Goal: Browse casually

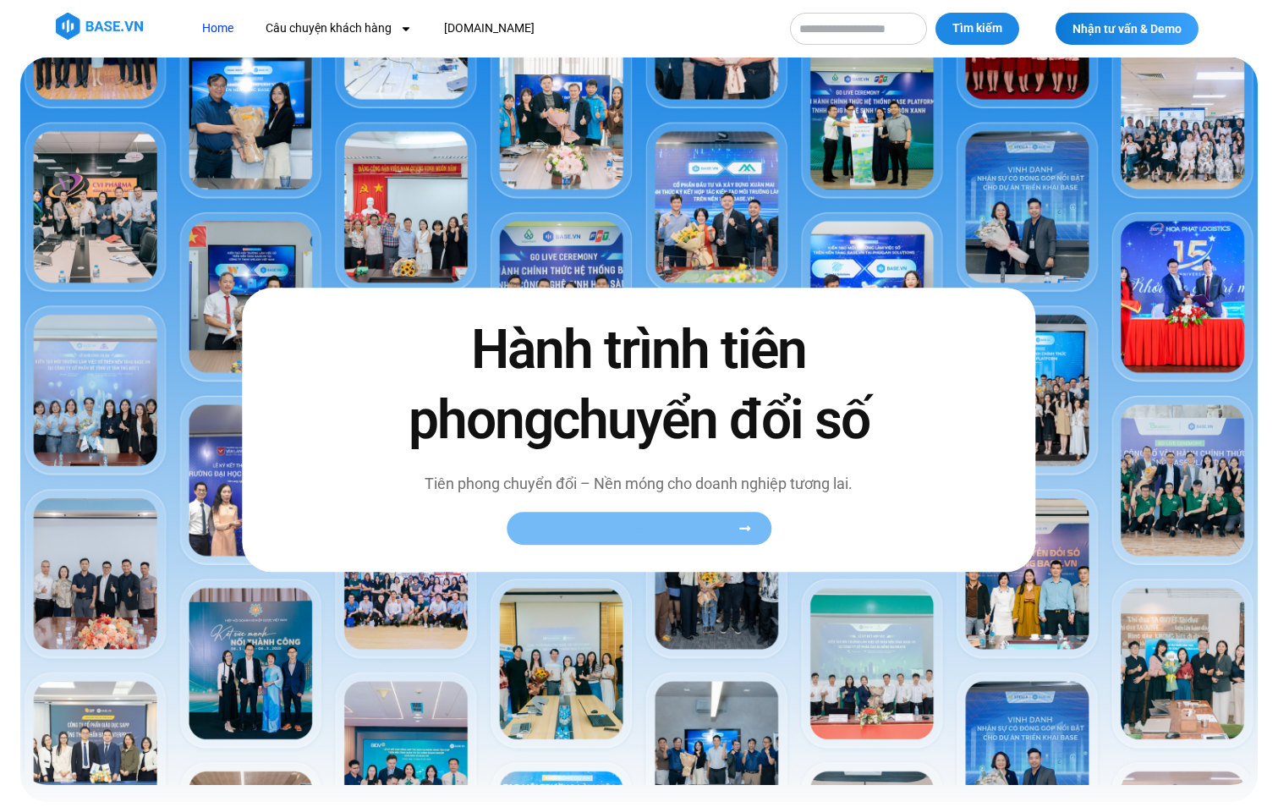
click at [740, 522] on icon at bounding box center [744, 528] width 13 height 13
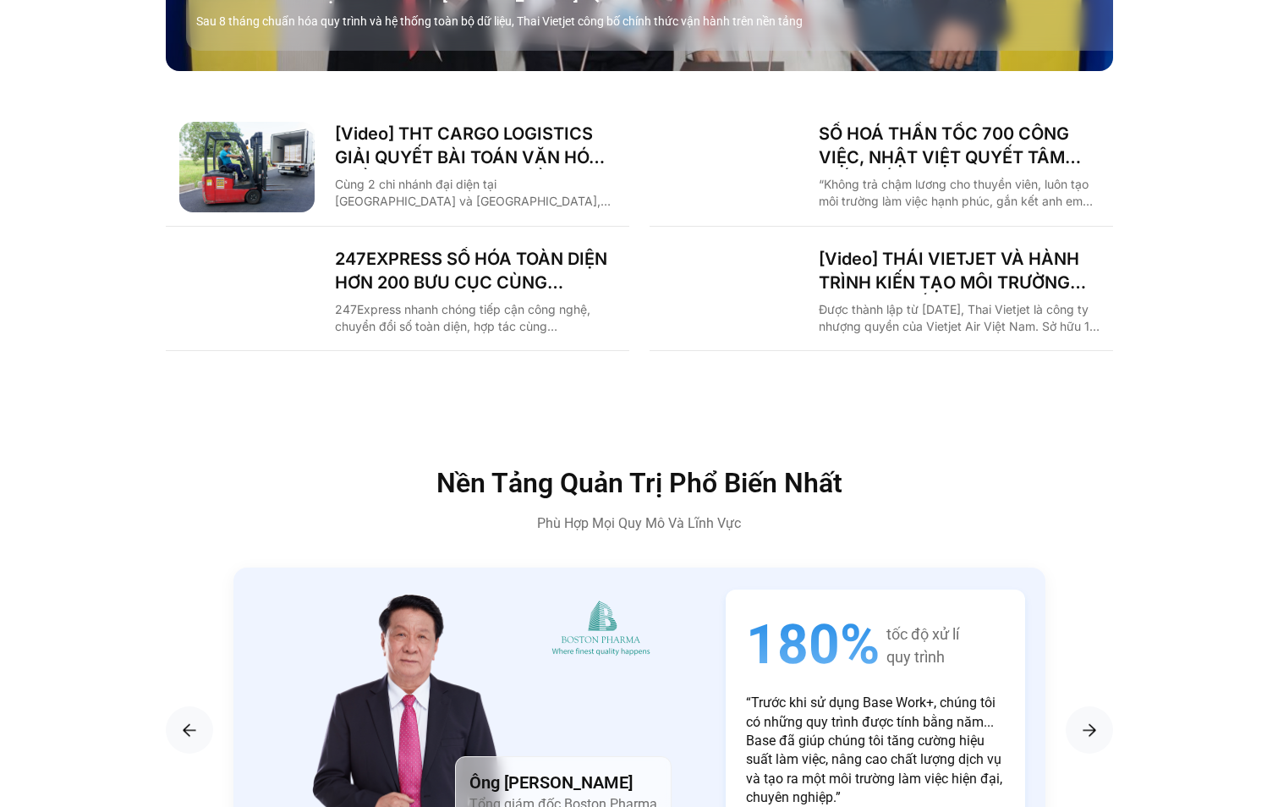
scroll to position [2706, 0]
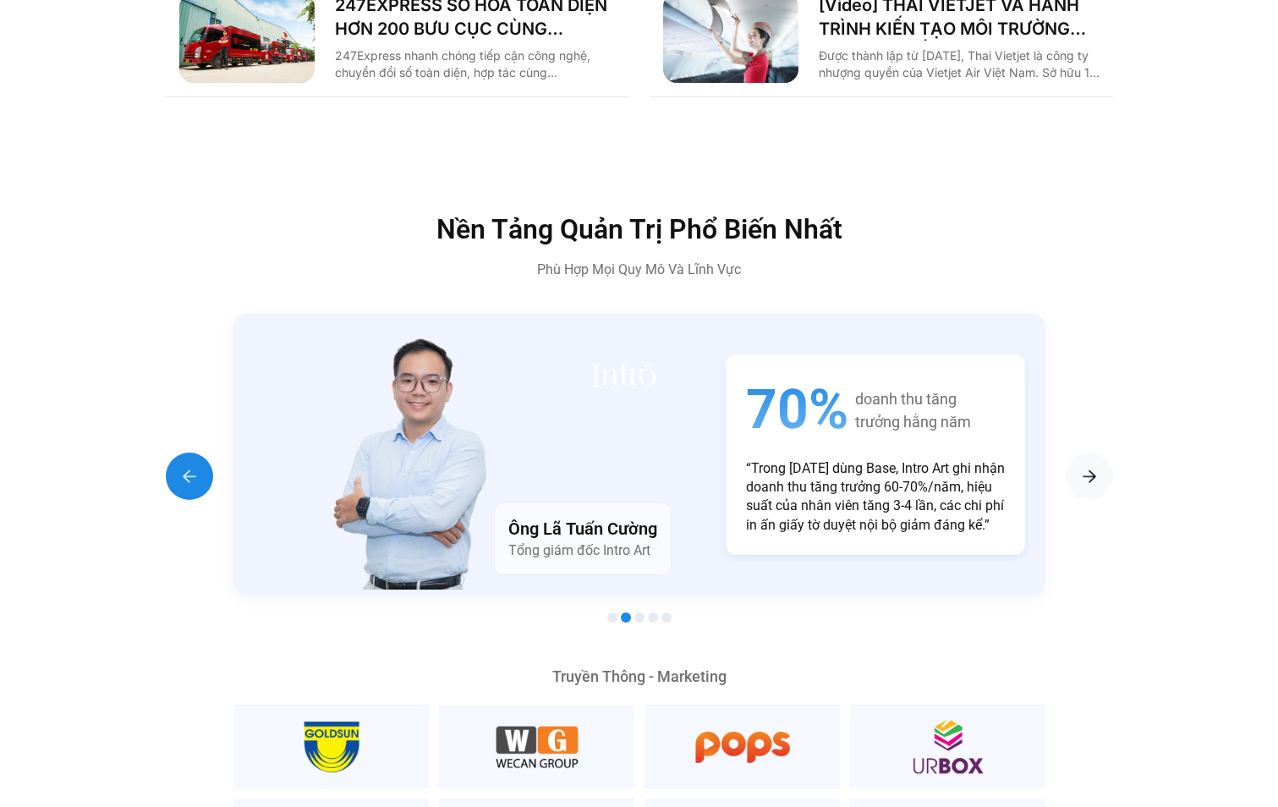
click at [182, 466] on img "Previous slide" at bounding box center [189, 476] width 20 height 20
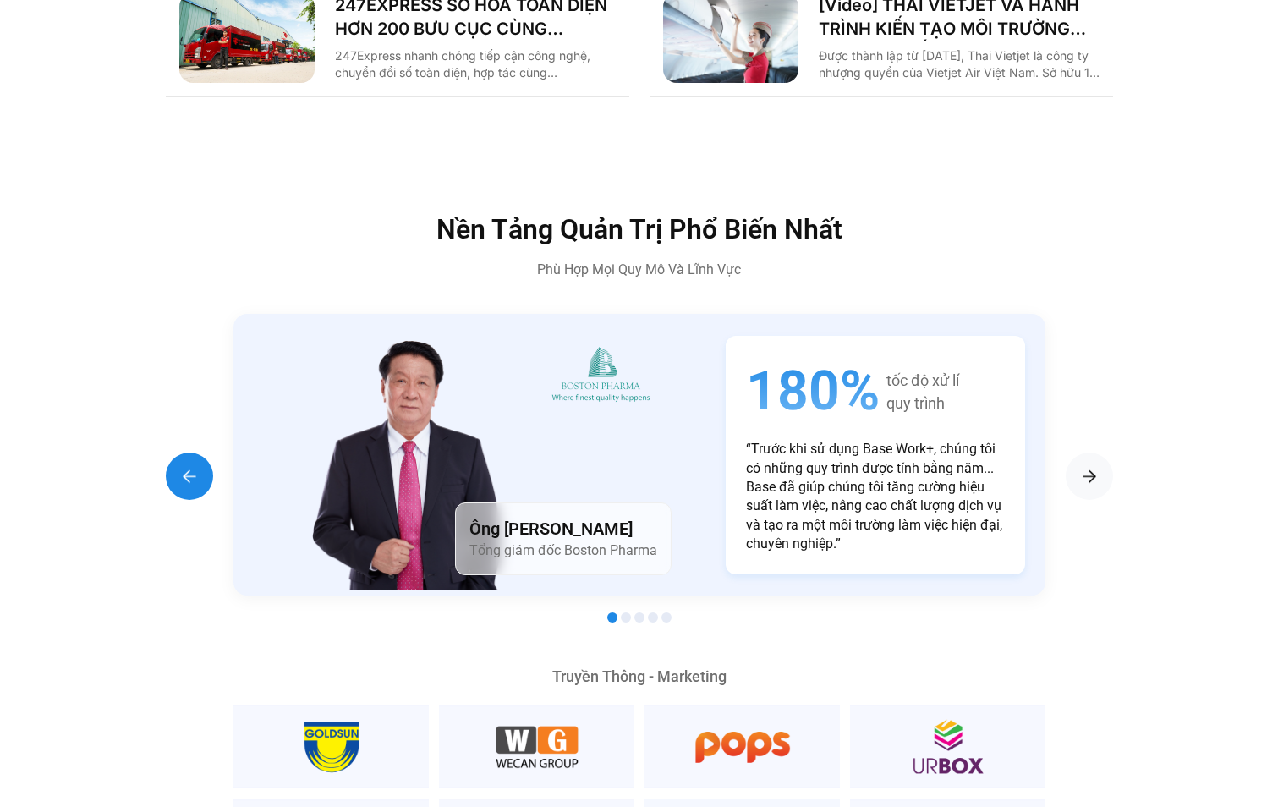
click at [182, 466] on img "Previous slide" at bounding box center [189, 476] width 20 height 20
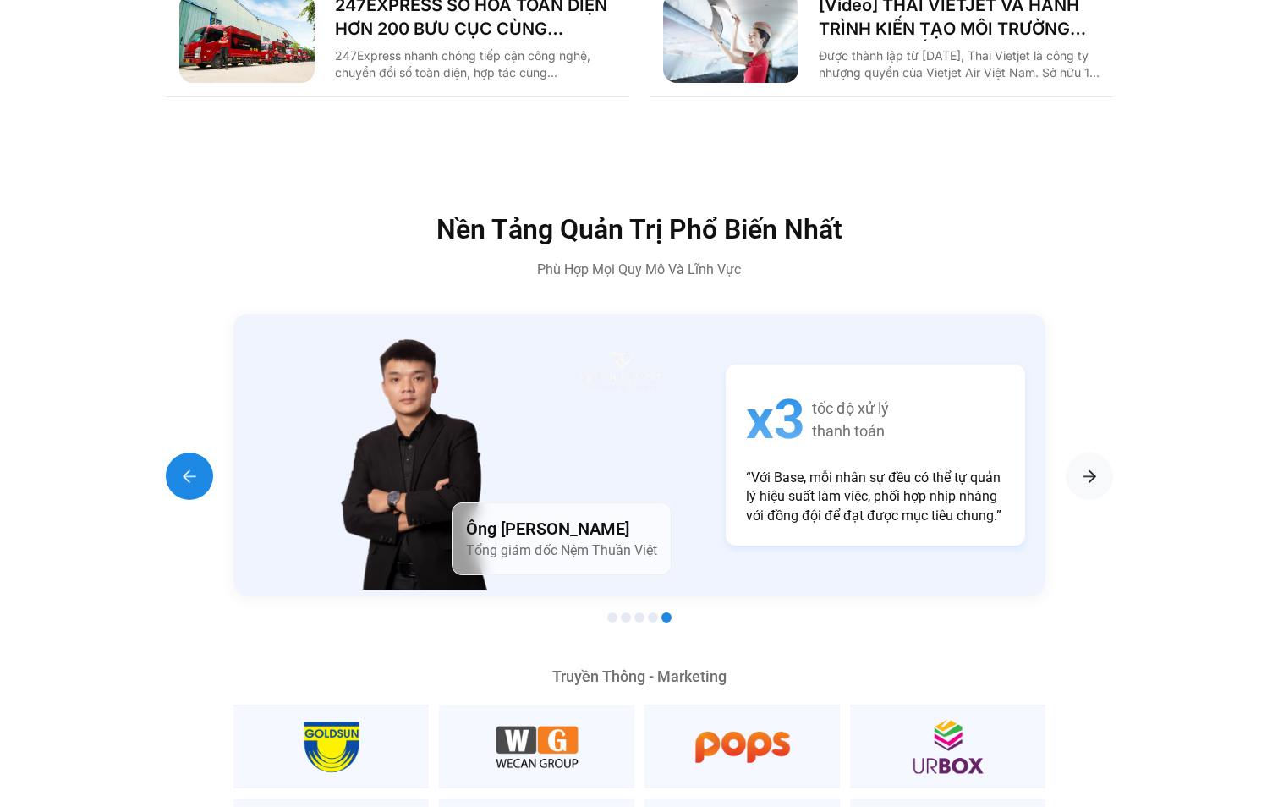
click at [182, 466] on img "Previous slide" at bounding box center [189, 476] width 20 height 20
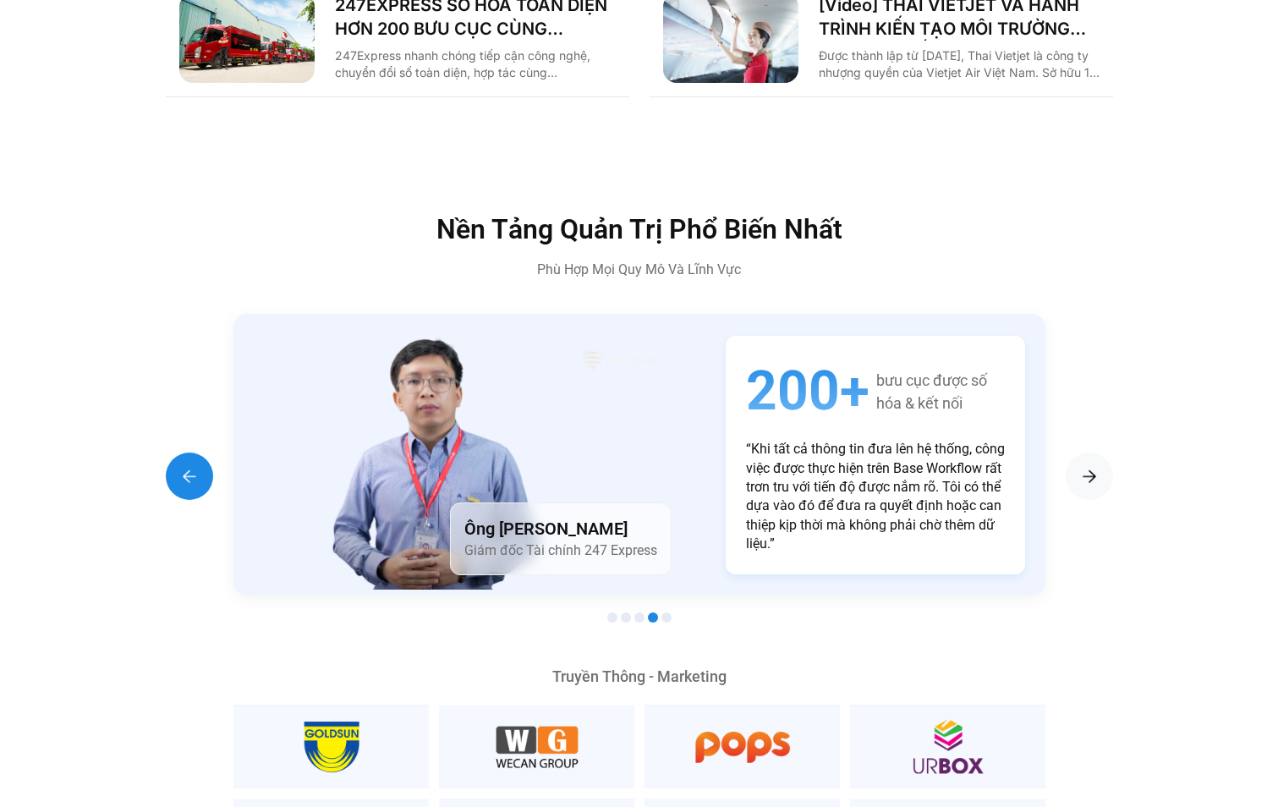
click at [182, 466] on img "Previous slide" at bounding box center [189, 476] width 20 height 20
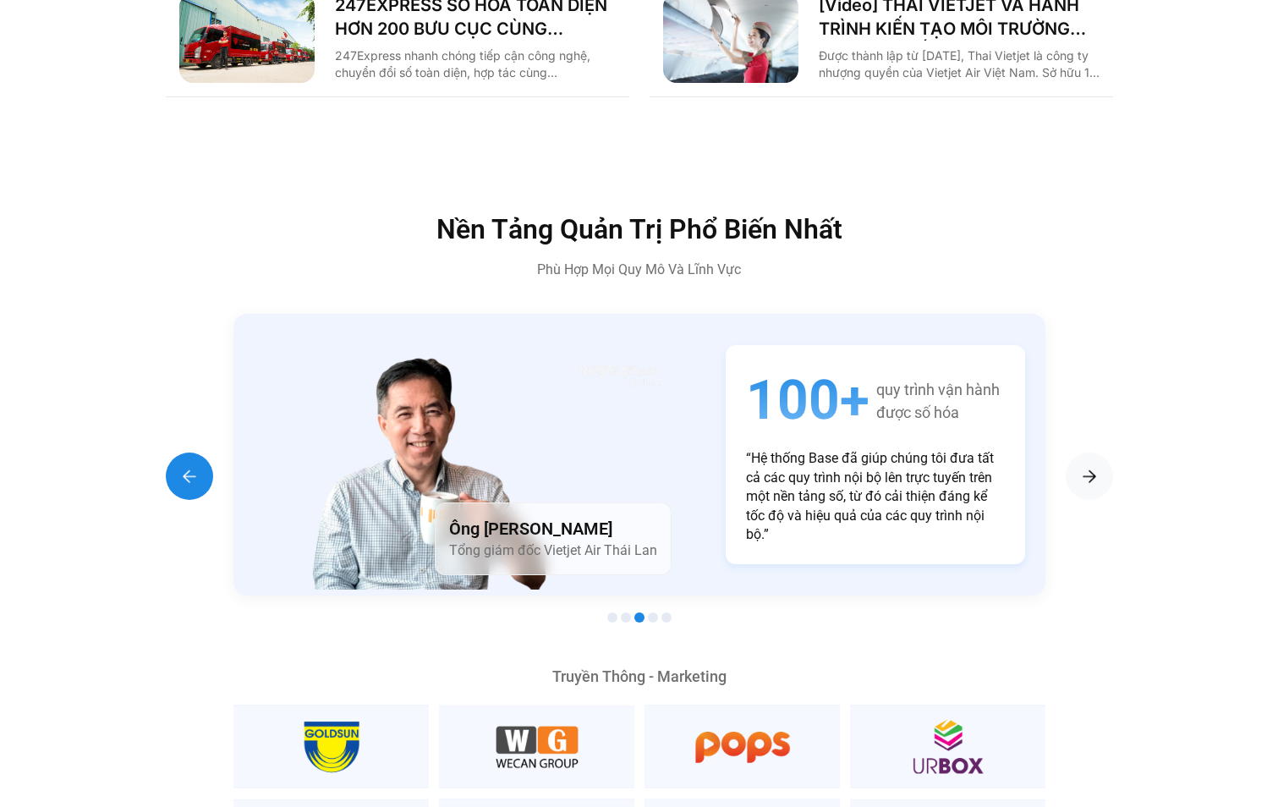
click at [182, 466] on img "Previous slide" at bounding box center [189, 476] width 20 height 20
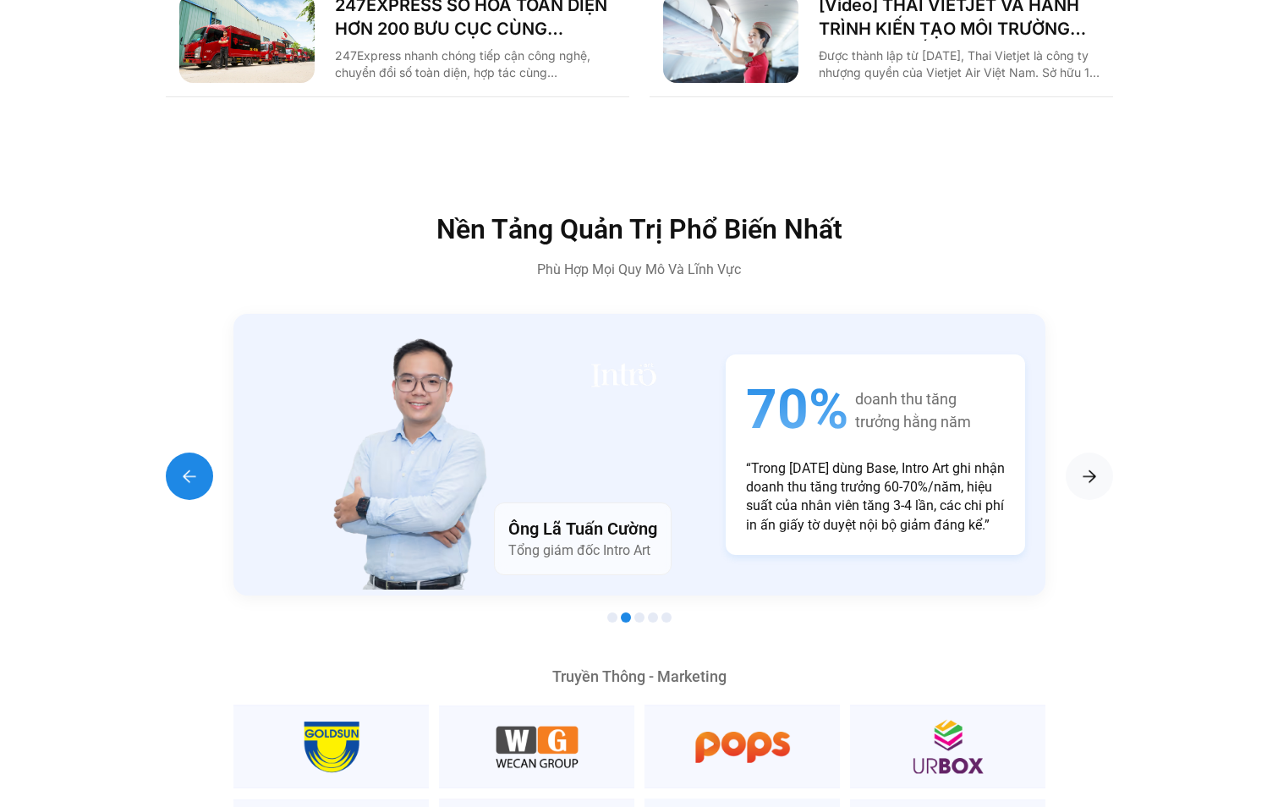
click at [182, 466] on img "Previous slide" at bounding box center [189, 476] width 20 height 20
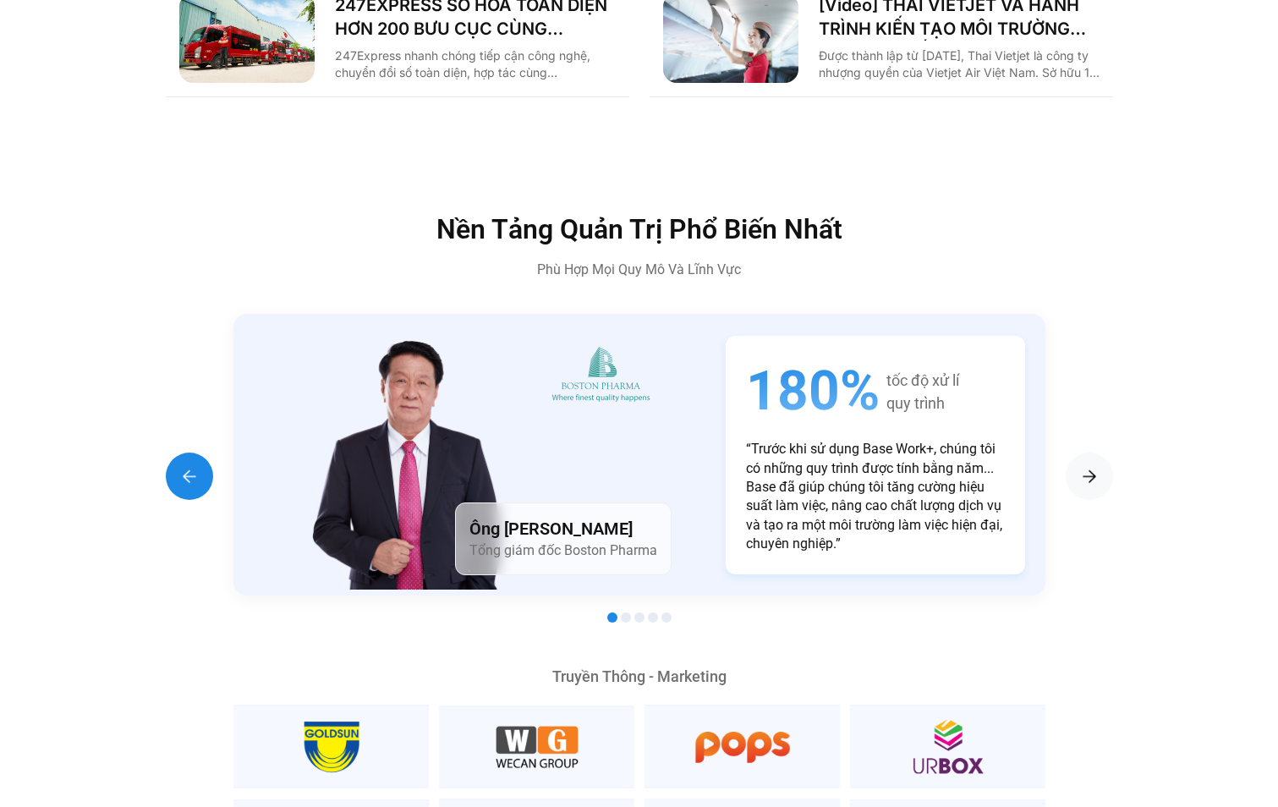
click at [182, 466] on img "Previous slide" at bounding box center [189, 476] width 20 height 20
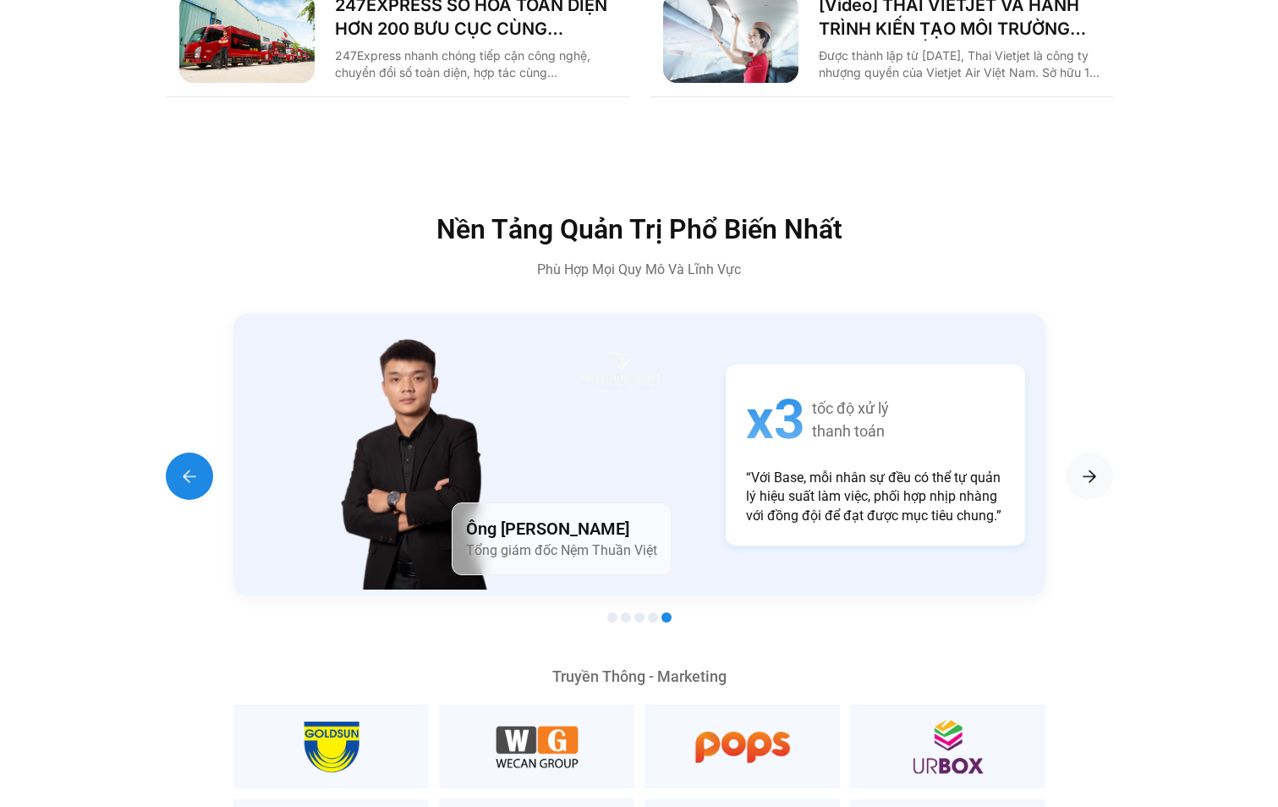
click at [182, 466] on img "Previous slide" at bounding box center [189, 476] width 20 height 20
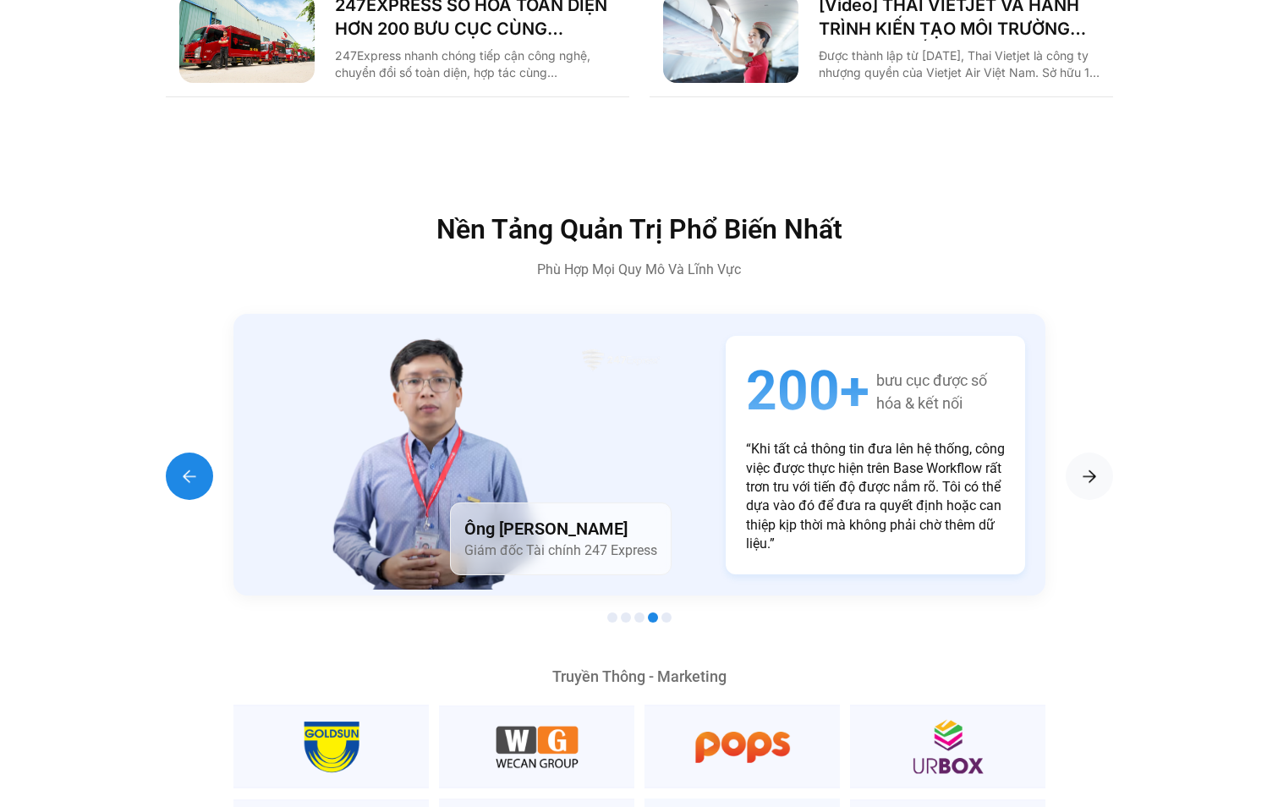
click at [182, 466] on img "Previous slide" at bounding box center [189, 476] width 20 height 20
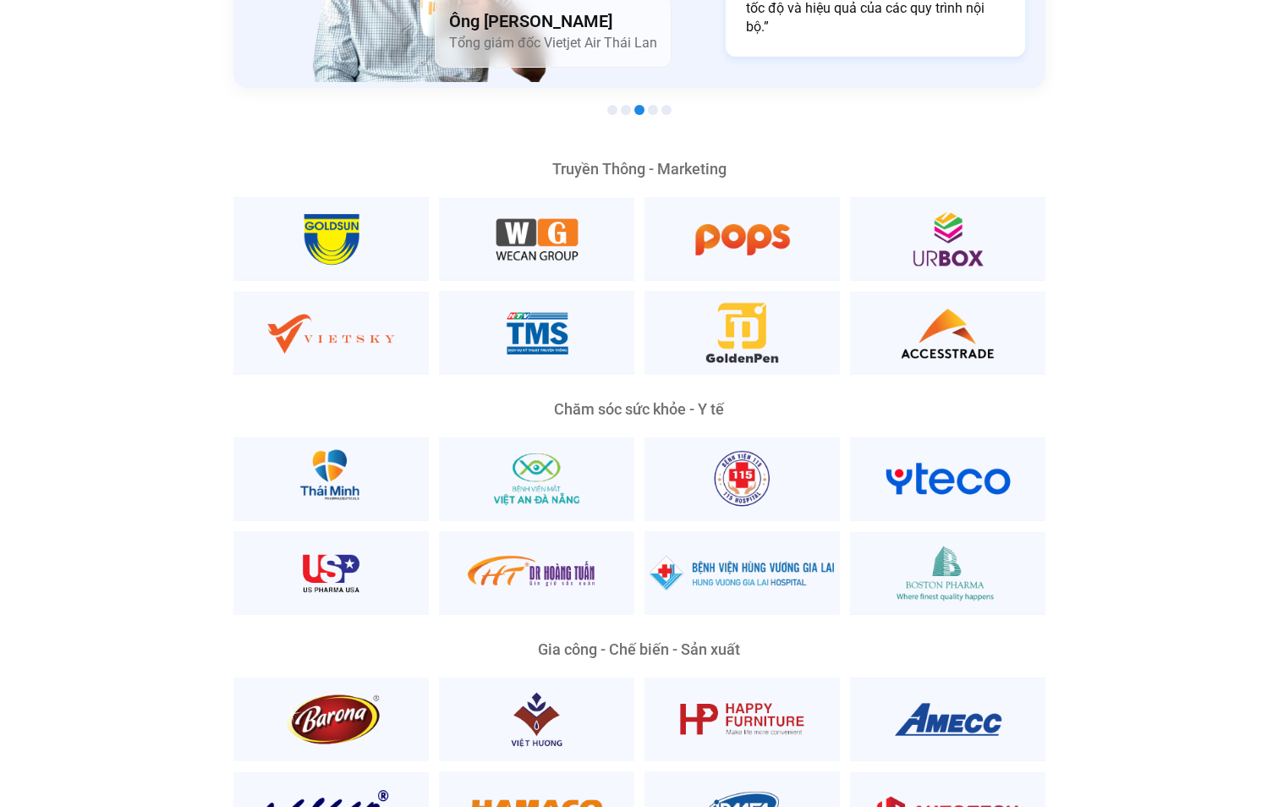
scroll to position [3298, 0]
